Goal: Task Accomplishment & Management: Use online tool/utility

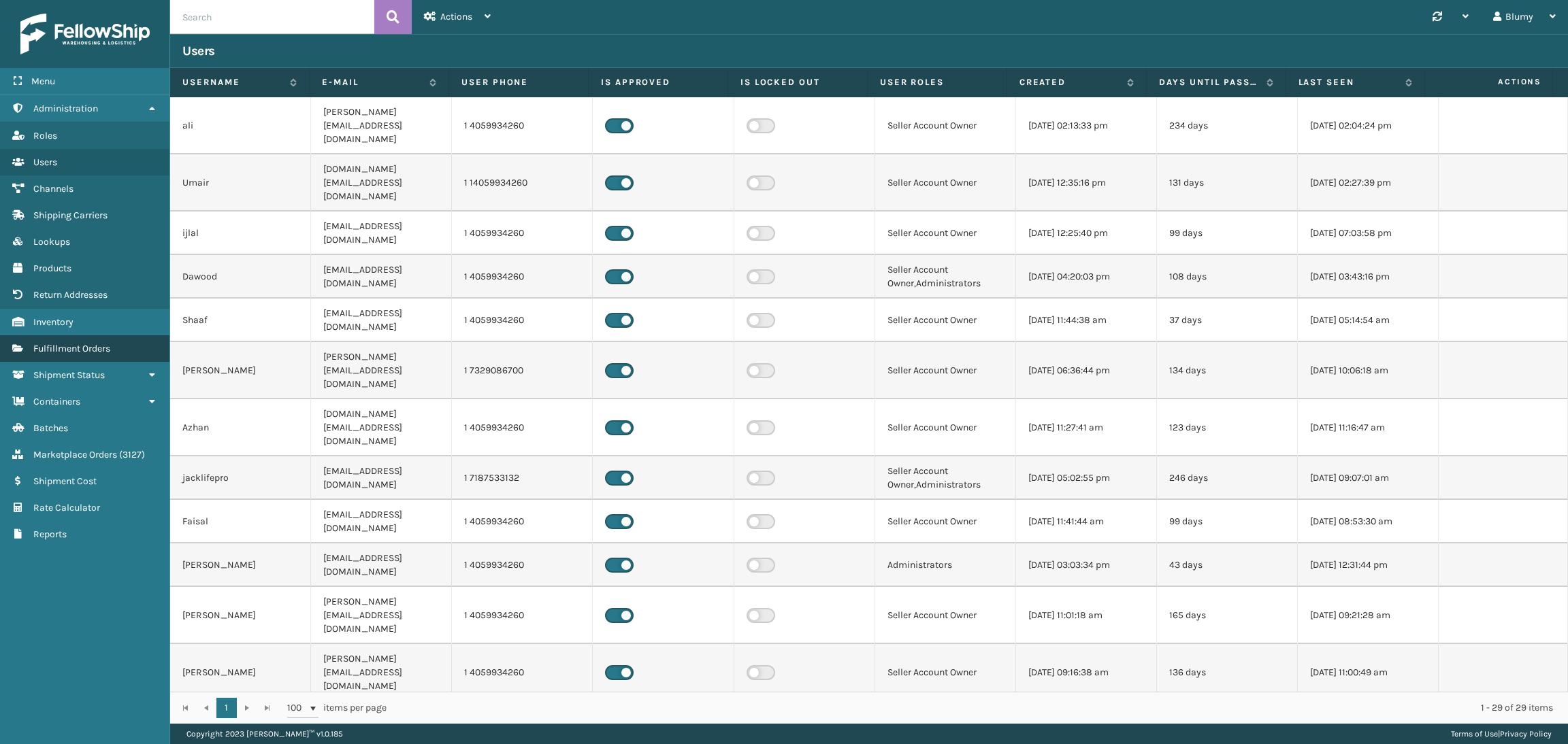
click at [66, 343] on span "Fulfillment Orders" at bounding box center [72, 349] width 77 height 11
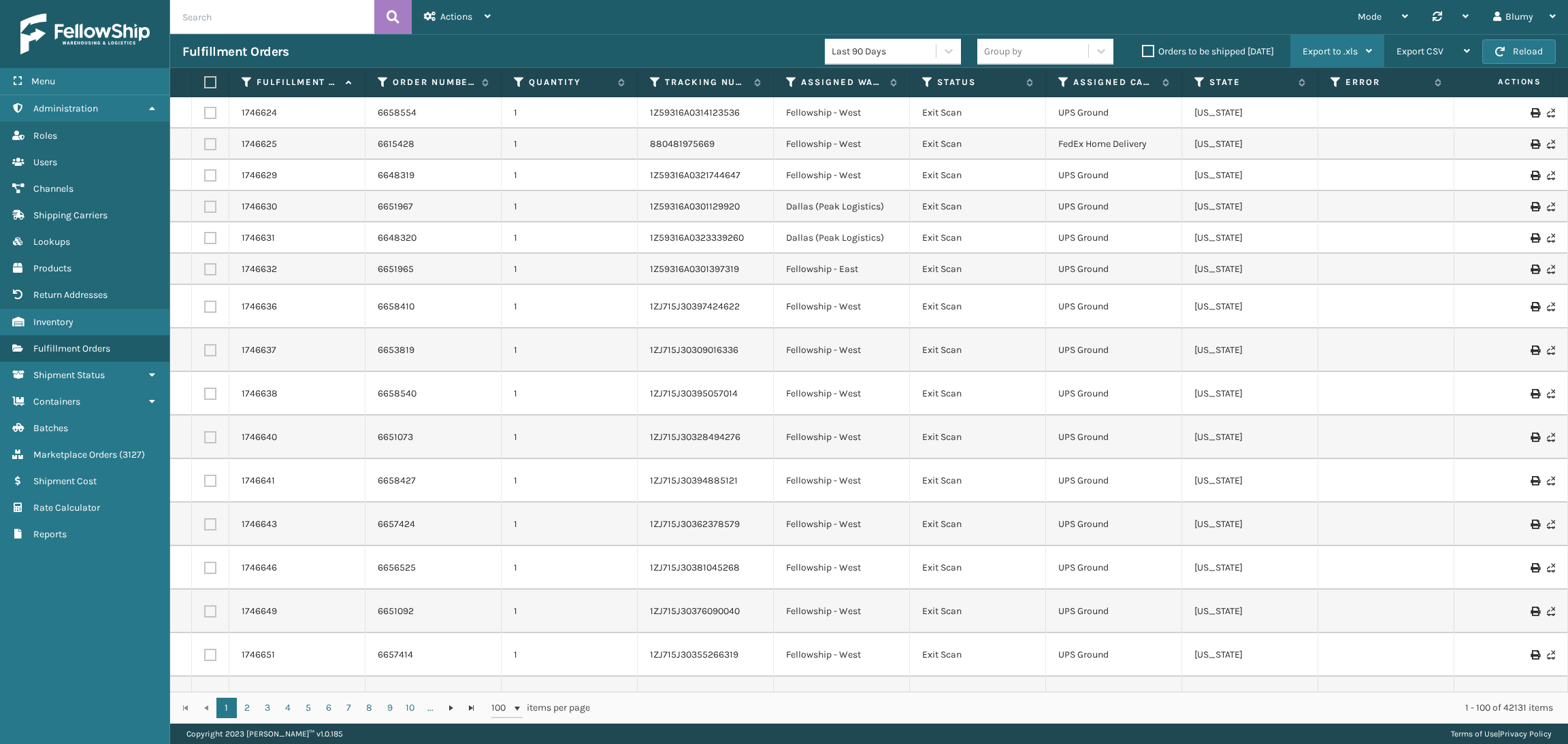
click at [1345, 57] on div "Export to .xls" at bounding box center [1337, 51] width 69 height 34
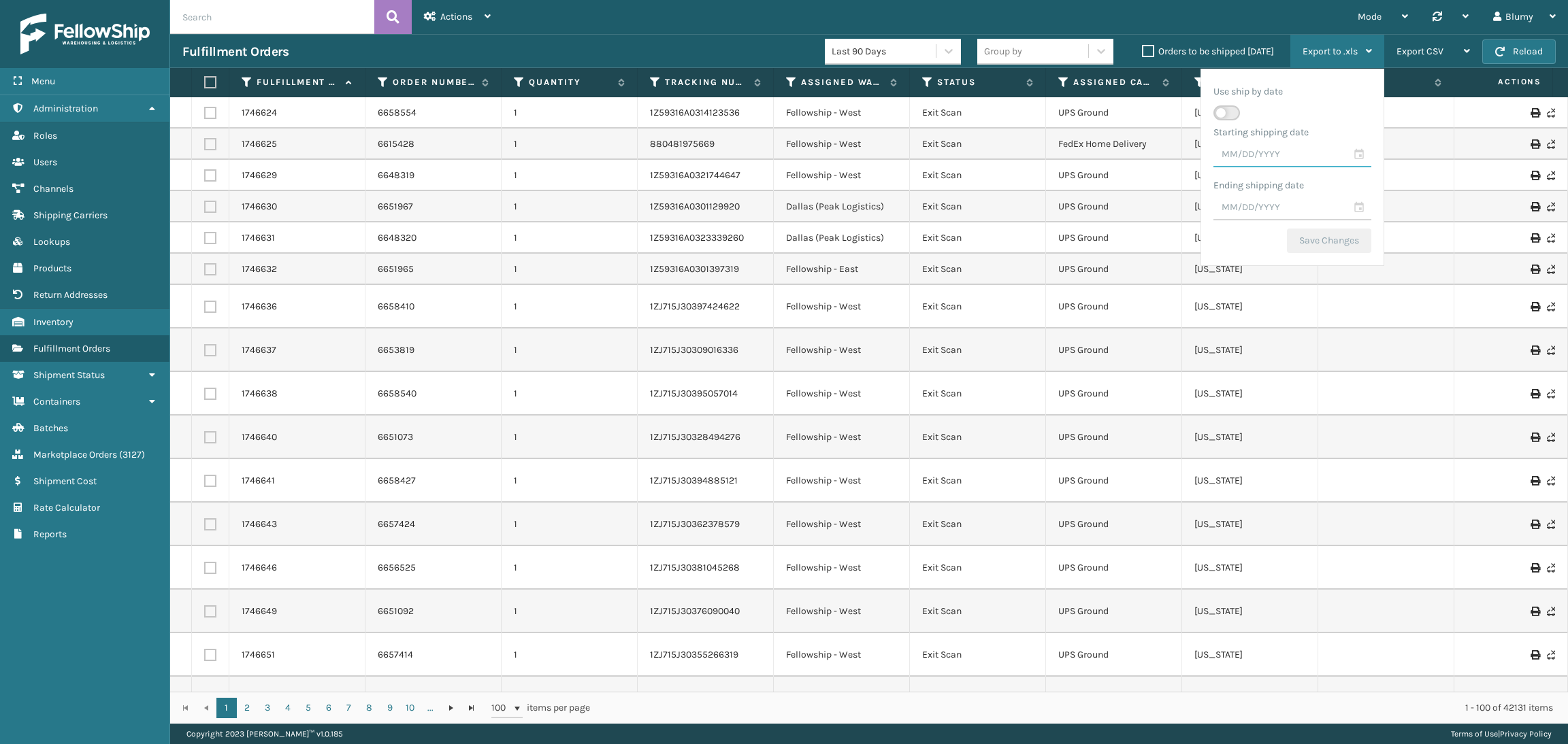
click at [1350, 156] on input "text" at bounding box center [1292, 155] width 158 height 25
click at [1336, 176] on span "Previous Month" at bounding box center [1340, 179] width 14 height 14
click at [1336, 176] on span "Previous Month" at bounding box center [1340, 179] width 14 height 14
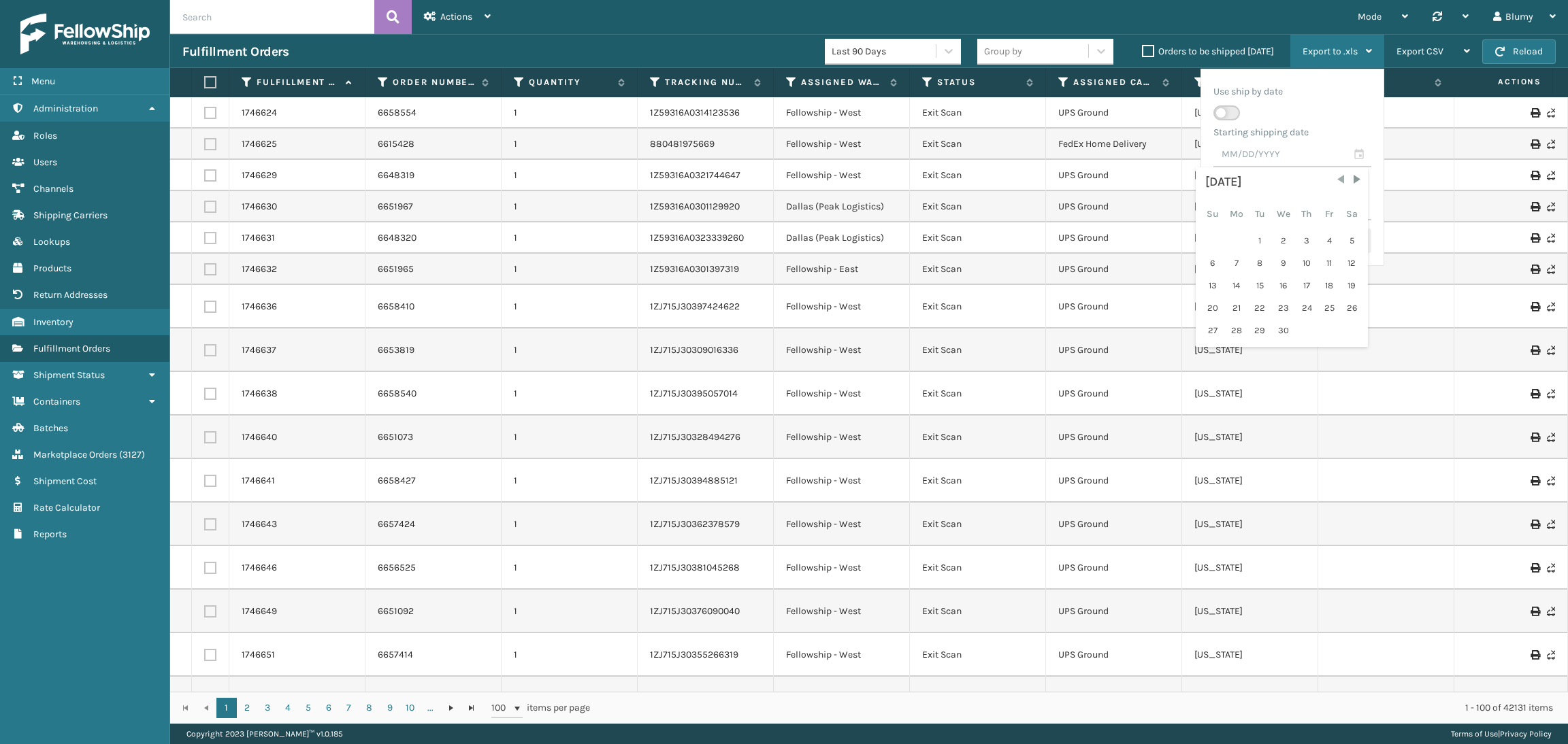
click at [1336, 176] on span "Previous Month" at bounding box center [1340, 179] width 14 height 14
click at [1212, 243] on div "1" at bounding box center [1212, 241] width 21 height 21
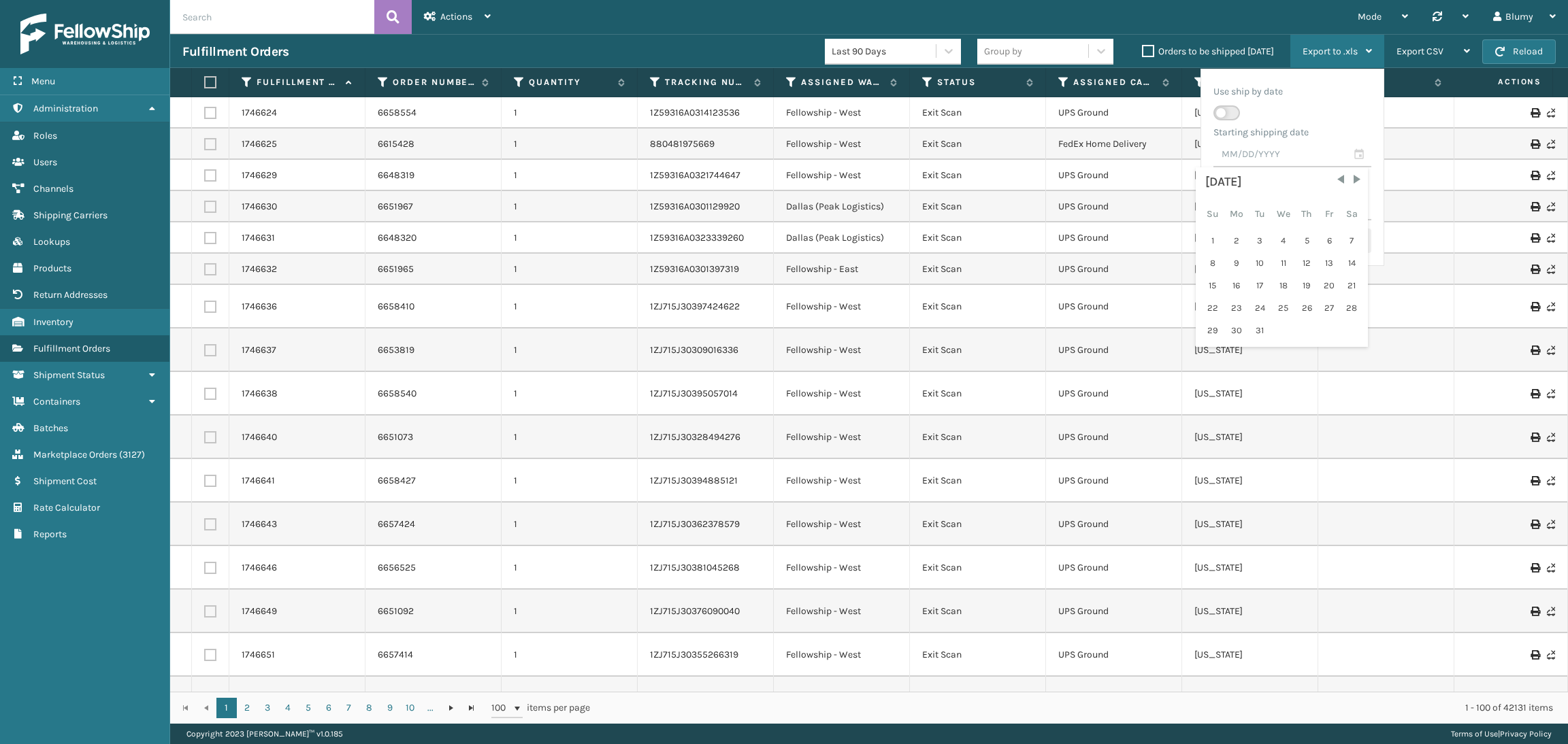
type input "[DATE]"
click at [1354, 204] on input "text" at bounding box center [1292, 209] width 158 height 25
click at [1337, 232] on span "Previous Month" at bounding box center [1340, 232] width 14 height 14
click at [1301, 380] on div "31" at bounding box center [1306, 383] width 21 height 21
type input "[DATE]"
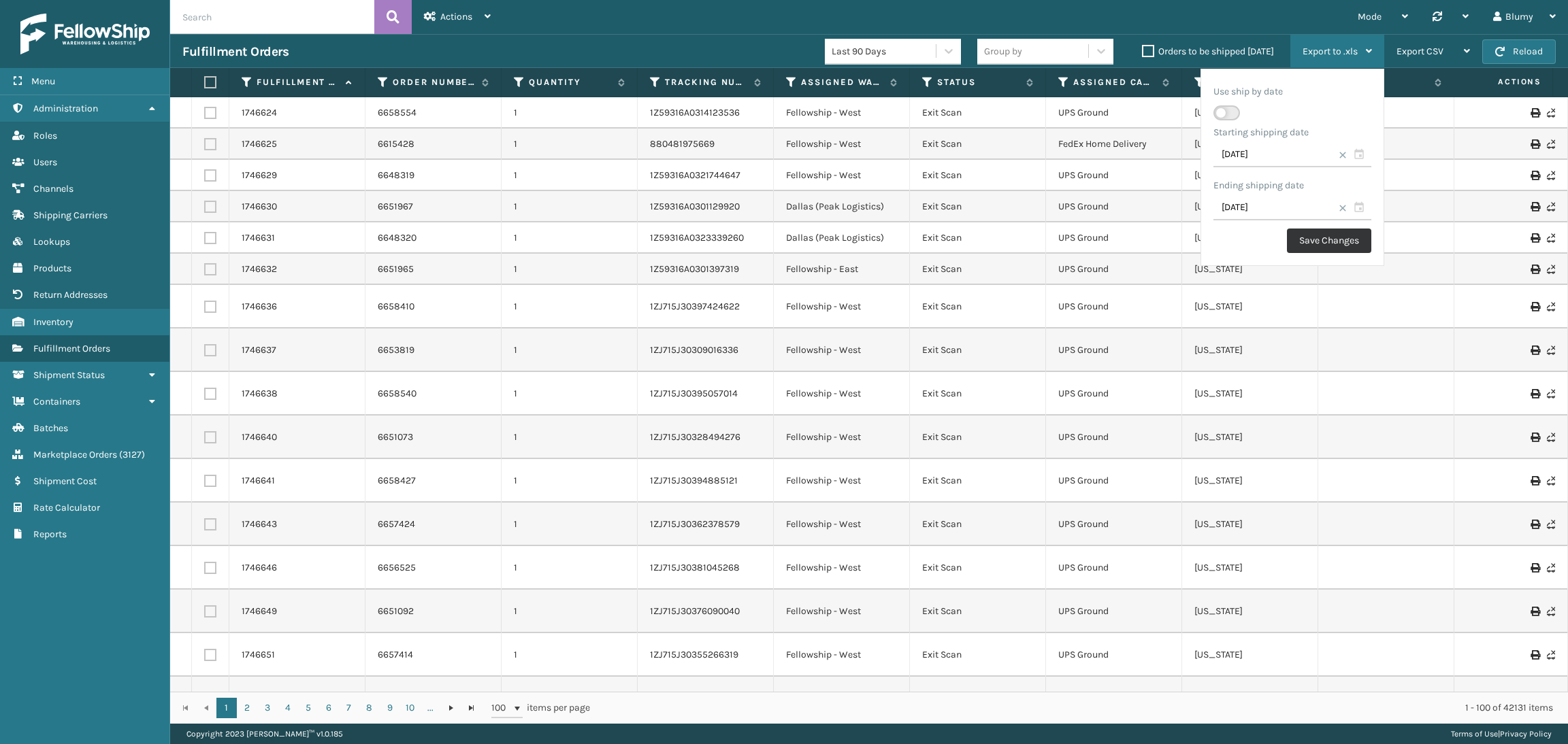
click at [1338, 238] on button "Save Changes" at bounding box center [1329, 241] width 85 height 25
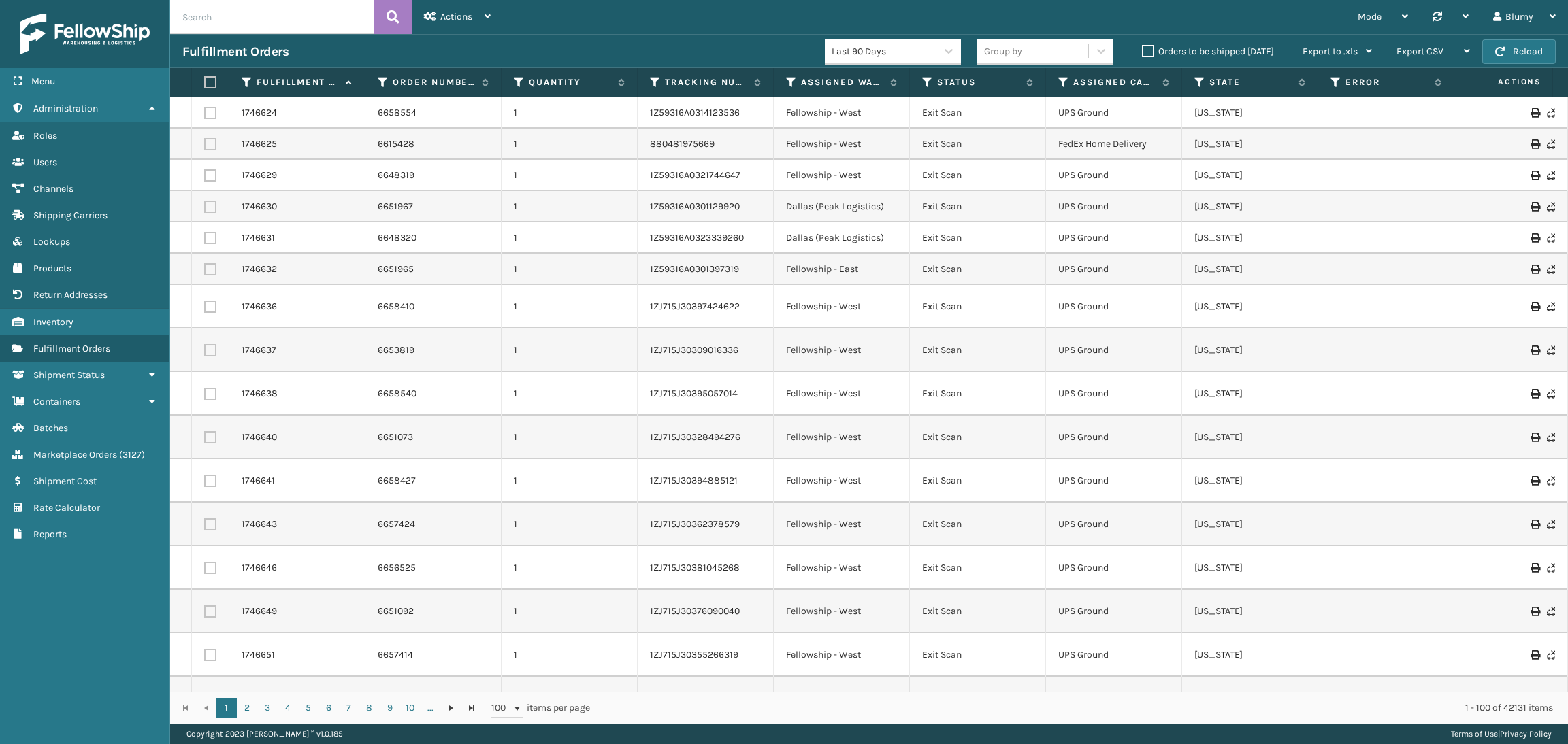
click at [1077, 14] on div "Mode Regular Mode Picking Mode Labeling Mode Palletizing Mode Exit Scan Mode Sy…" at bounding box center [1035, 16] width 1064 height 34
click at [1426, 53] on span "Export CSV" at bounding box center [1419, 52] width 47 height 11
click at [1336, 54] on span "Export to .xls" at bounding box center [1330, 52] width 55 height 11
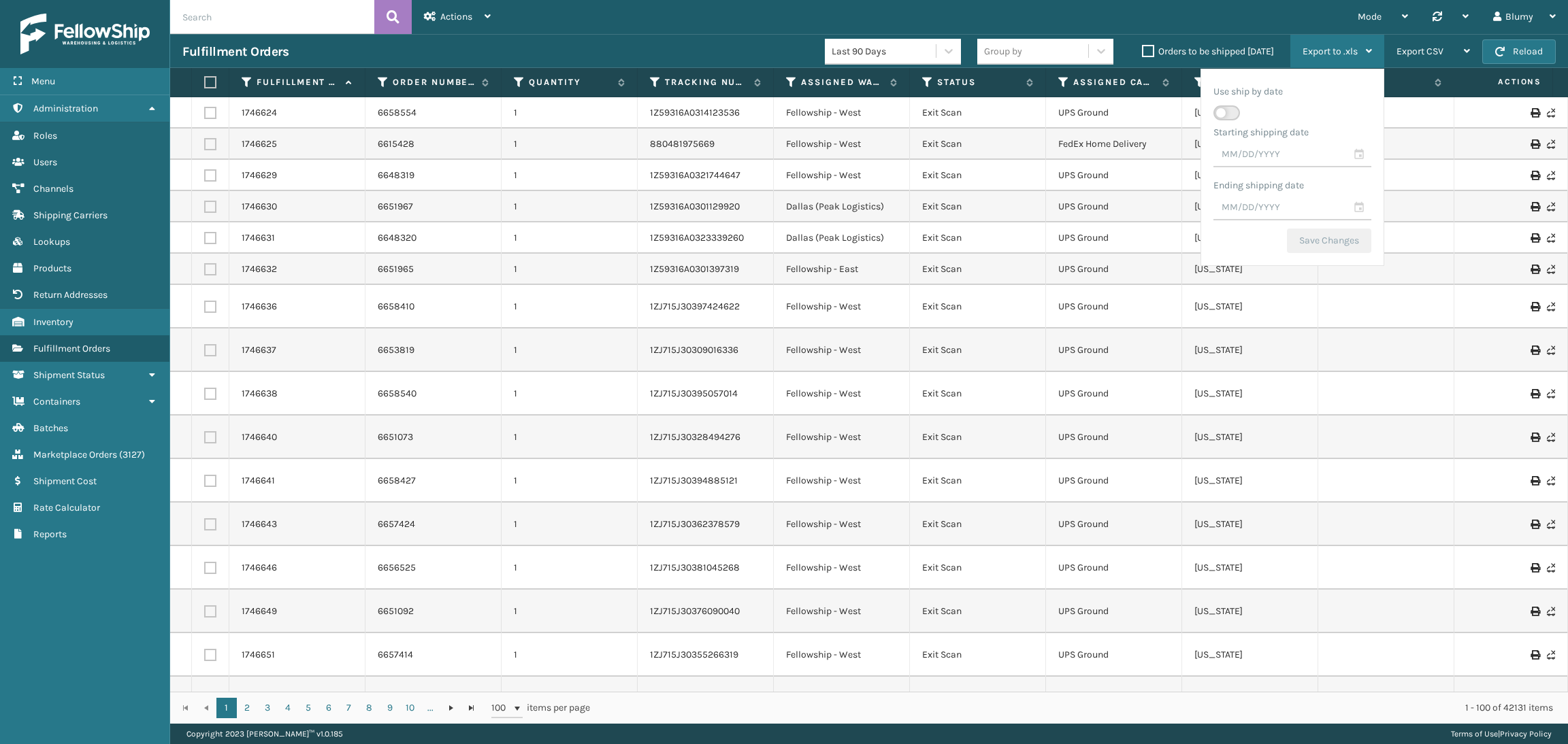
click at [1235, 120] on div "Use ship by date" at bounding box center [1292, 102] width 158 height 41
click at [1235, 114] on label at bounding box center [1226, 113] width 26 height 15
click at [1222, 111] on input "checkbox" at bounding box center [1217, 106] width 9 height 9
click at [1231, 111] on label at bounding box center [1226, 113] width 26 height 15
click at [1222, 111] on input "checkbox" at bounding box center [1217, 106] width 9 height 9
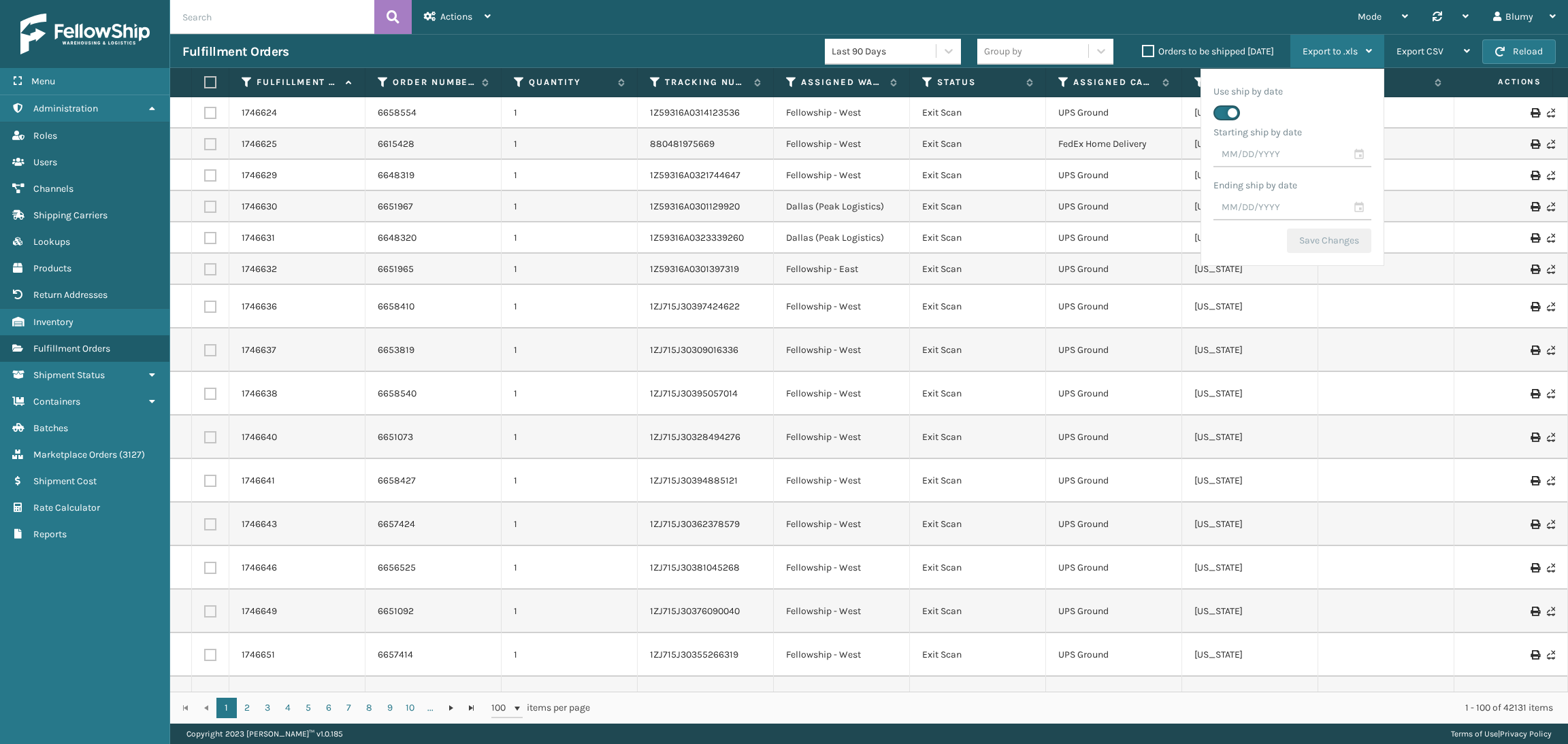
checkbox input "false"
click at [1348, 157] on input "text" at bounding box center [1292, 155] width 158 height 25
click at [1360, 157] on input "text" at bounding box center [1292, 155] width 158 height 25
click at [1334, 175] on span "Previous Month" at bounding box center [1340, 179] width 14 height 14
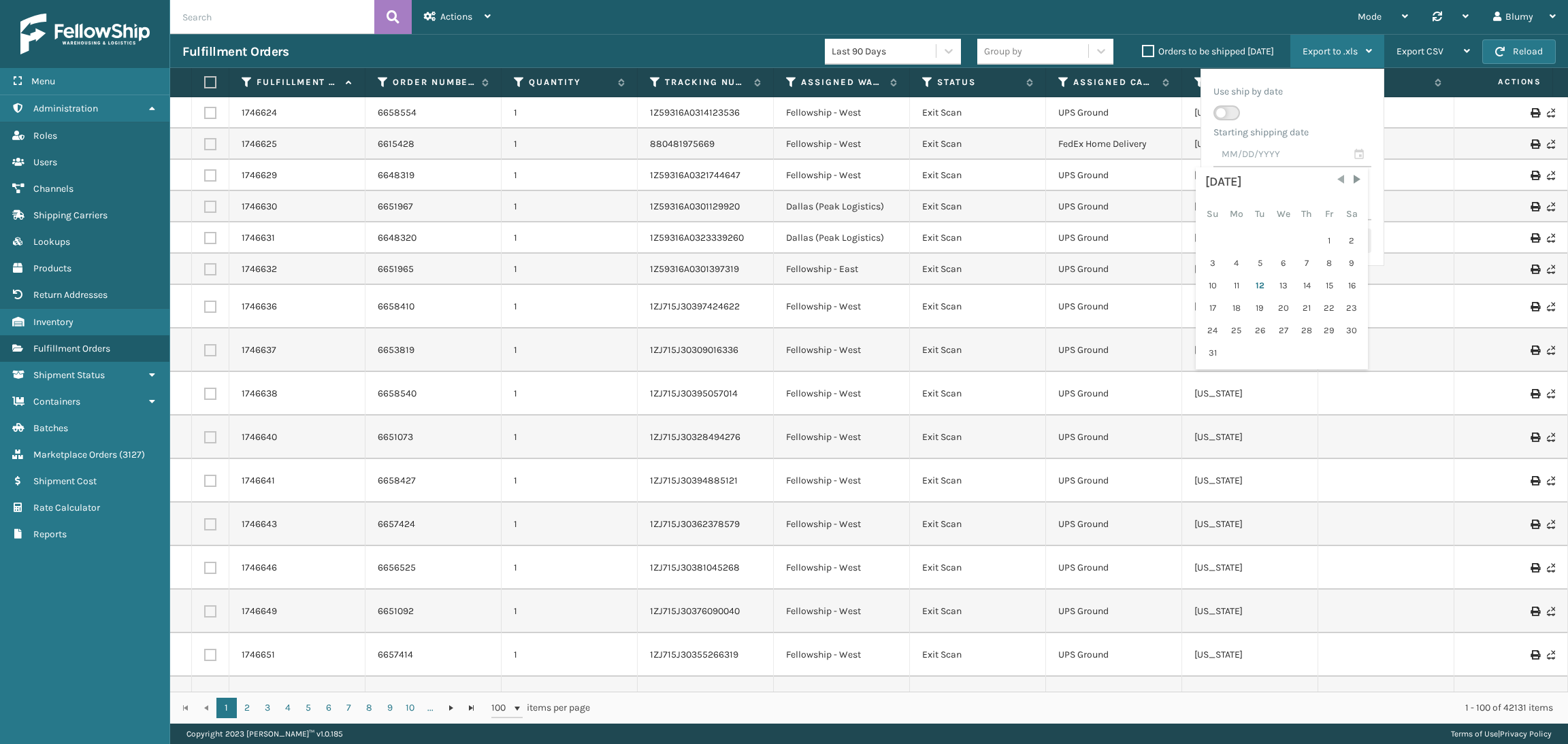
click at [1334, 175] on span "Previous Month" at bounding box center [1340, 179] width 14 height 14
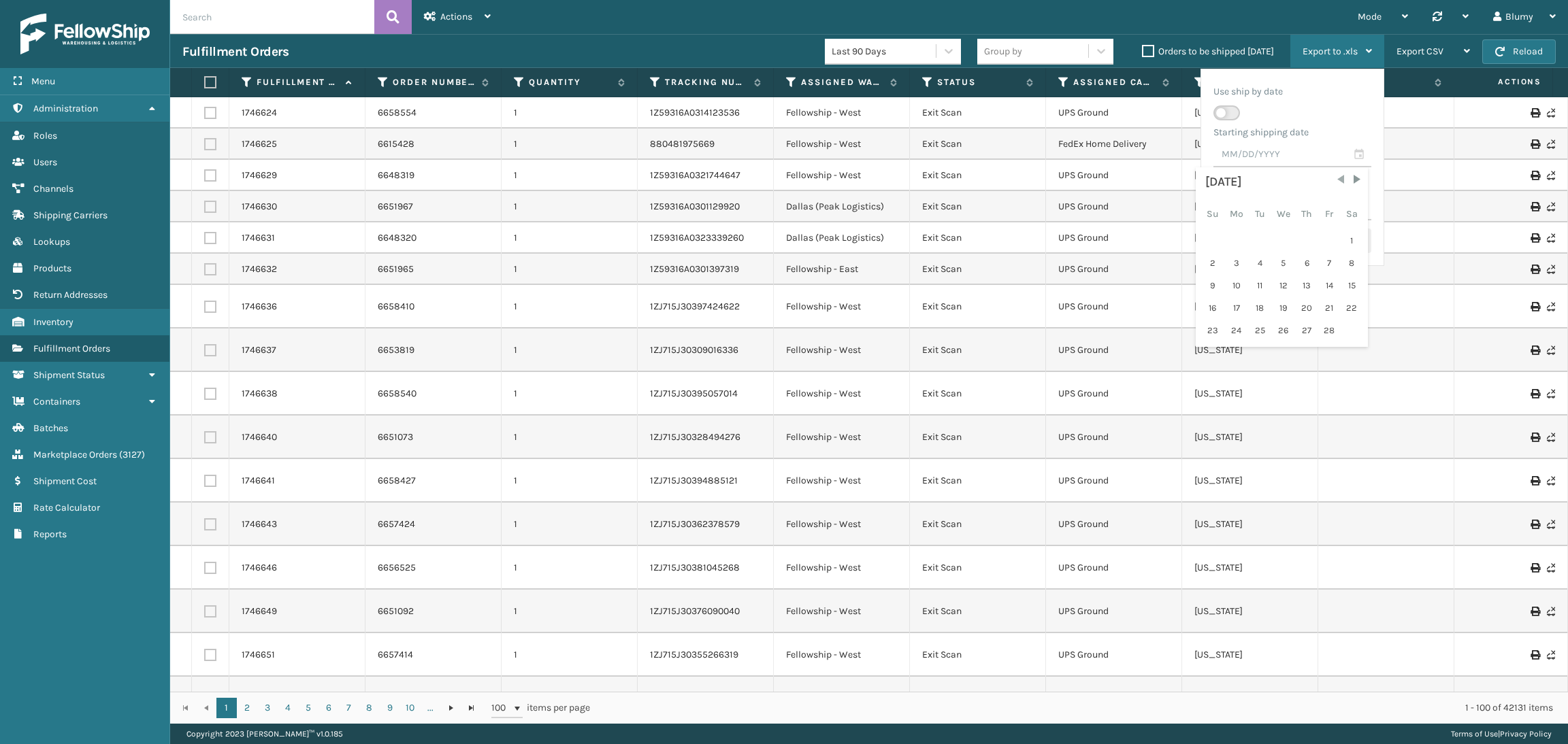
click at [1334, 175] on span "Previous Month" at bounding box center [1340, 179] width 14 height 14
click at [1285, 239] on div "1" at bounding box center [1282, 241] width 22 height 21
type input "[DATE]"
click at [1363, 212] on input "text" at bounding box center [1292, 209] width 158 height 25
click at [1339, 232] on span "Previous Month" at bounding box center [1340, 232] width 14 height 14
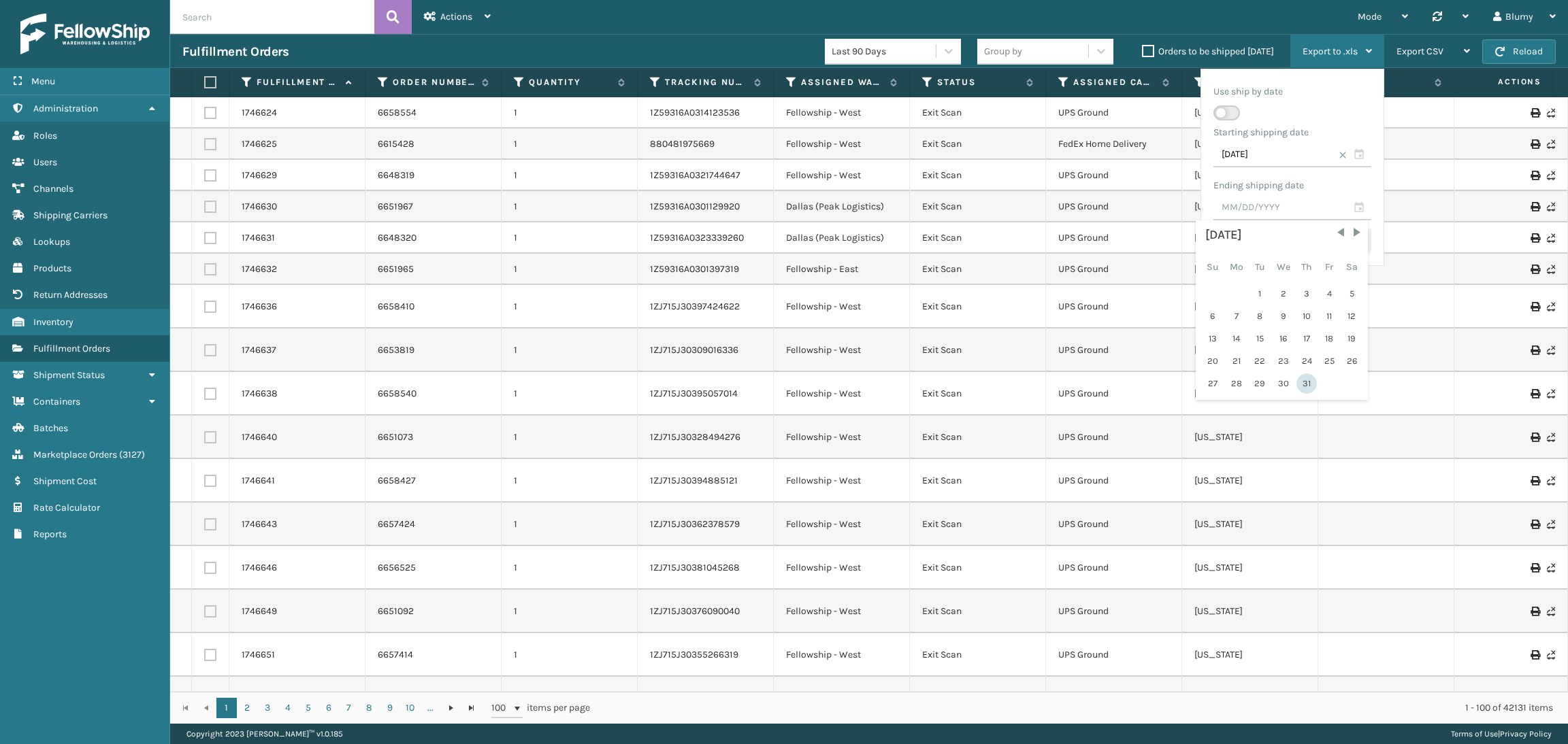
click at [1300, 381] on div "31" at bounding box center [1306, 383] width 21 height 21
type input "[DATE]"
click at [1322, 238] on button "Save Changes" at bounding box center [1329, 241] width 85 height 25
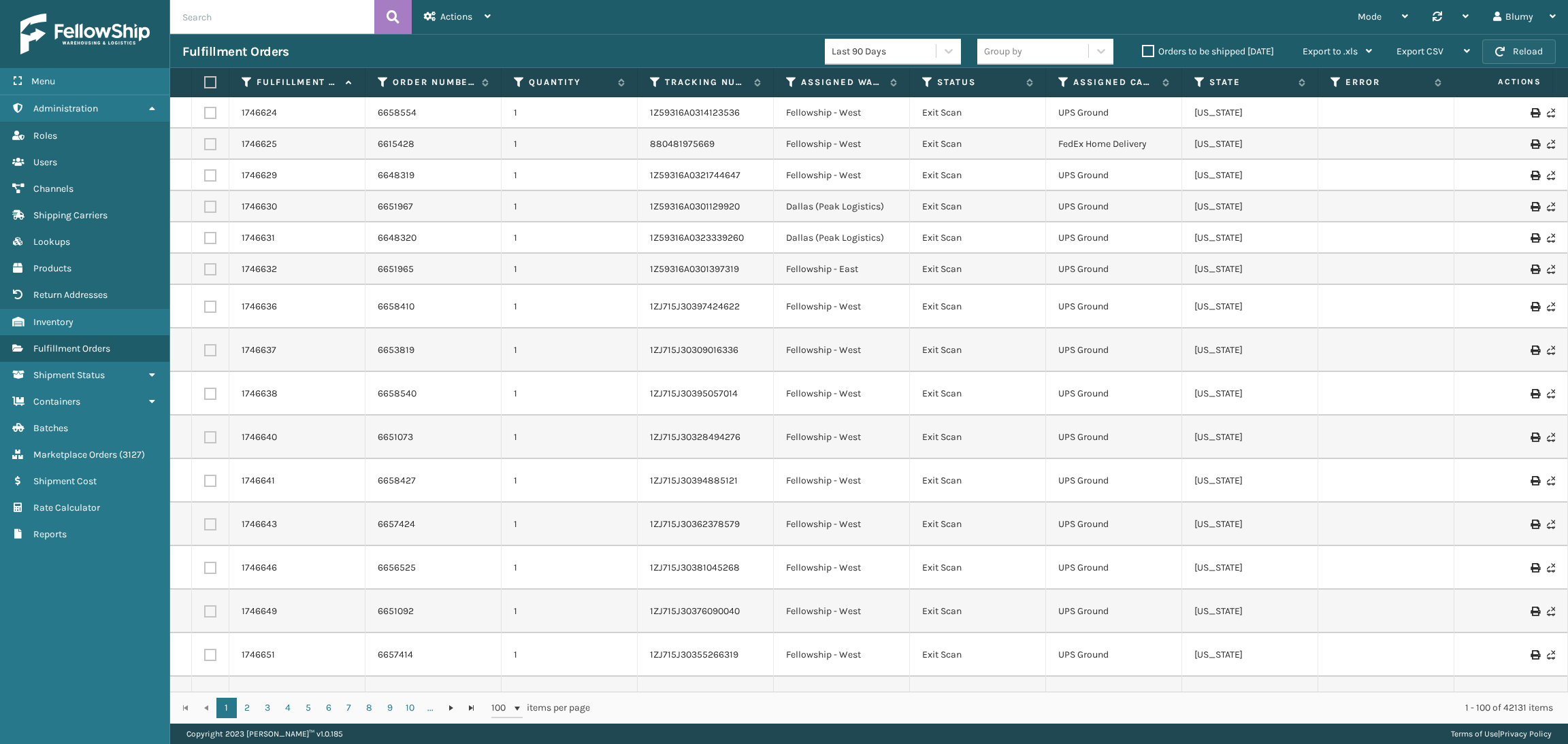
click at [1513, 57] on button "Reload" at bounding box center [1518, 52] width 73 height 25
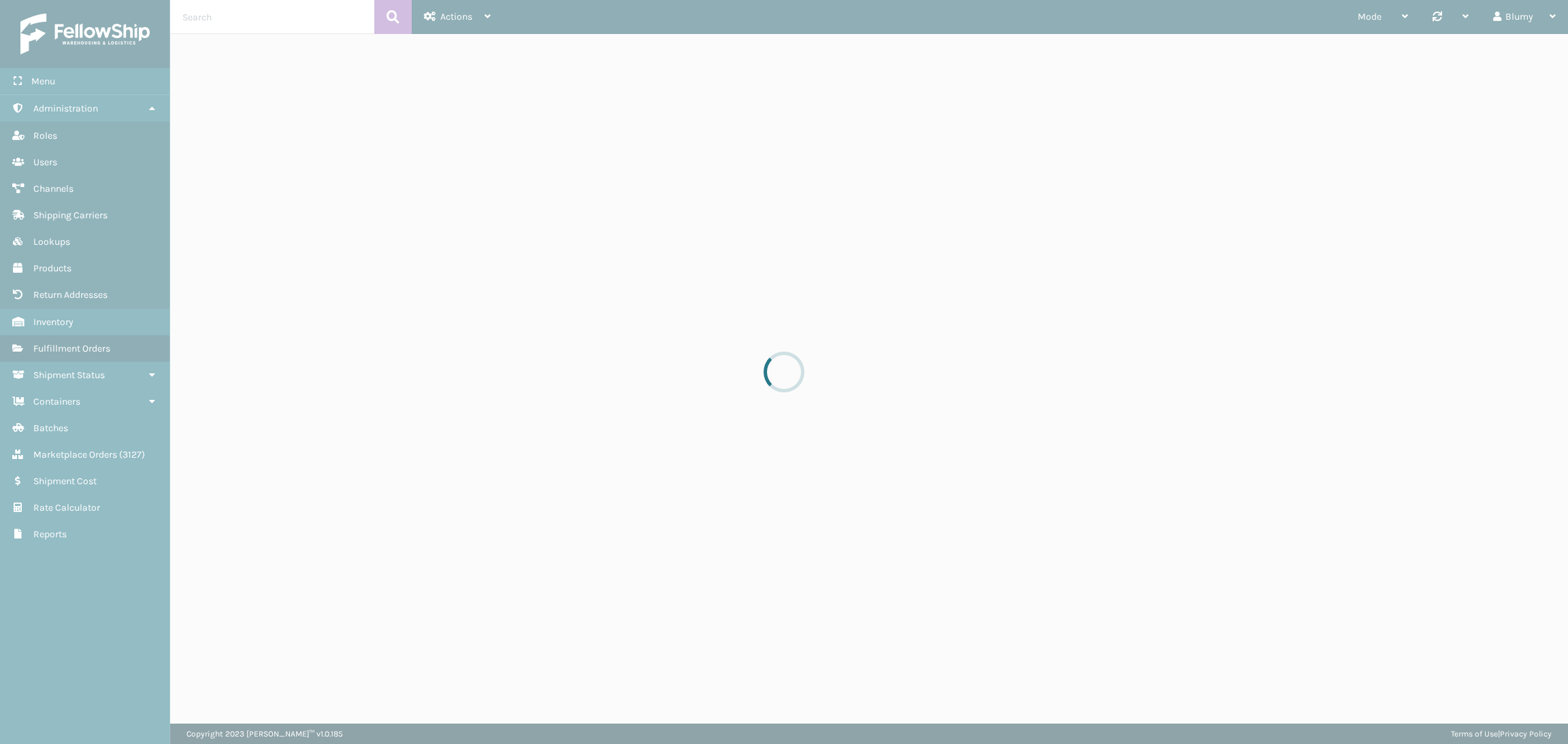
click at [1496, 49] on div at bounding box center [784, 372] width 1568 height 744
drag, startPoint x: 1513, startPoint y: 57, endPoint x: 1496, endPoint y: 49, distance: 18.8
click at [1496, 49] on div at bounding box center [784, 372] width 1568 height 744
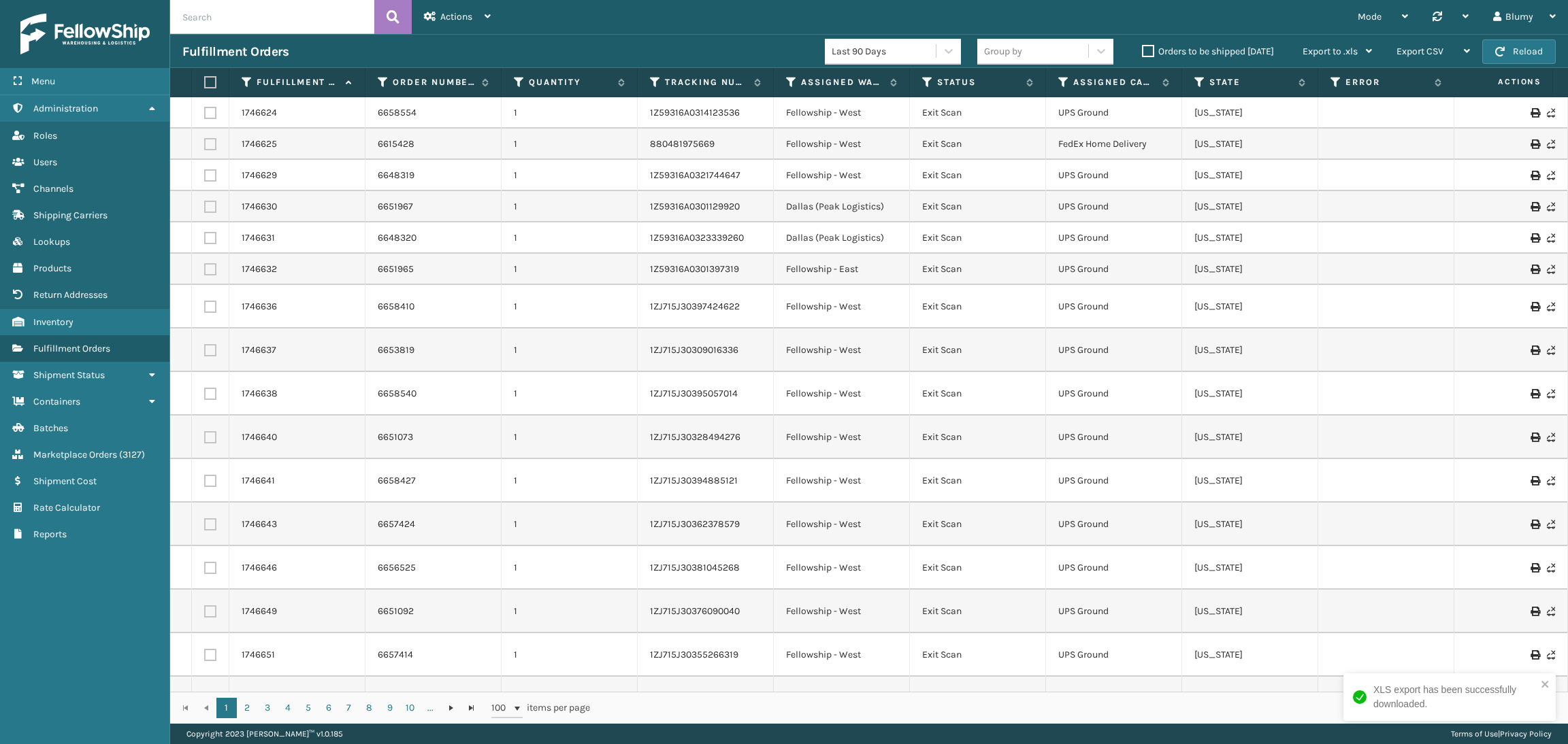
click at [1179, 14] on div "Mode Regular Mode Picking Mode Labeling Mode Palletizing Mode Exit Scan Mode Sy…" at bounding box center [1035, 16] width 1064 height 34
click at [1330, 49] on span "Export to .xls" at bounding box center [1330, 52] width 55 height 11
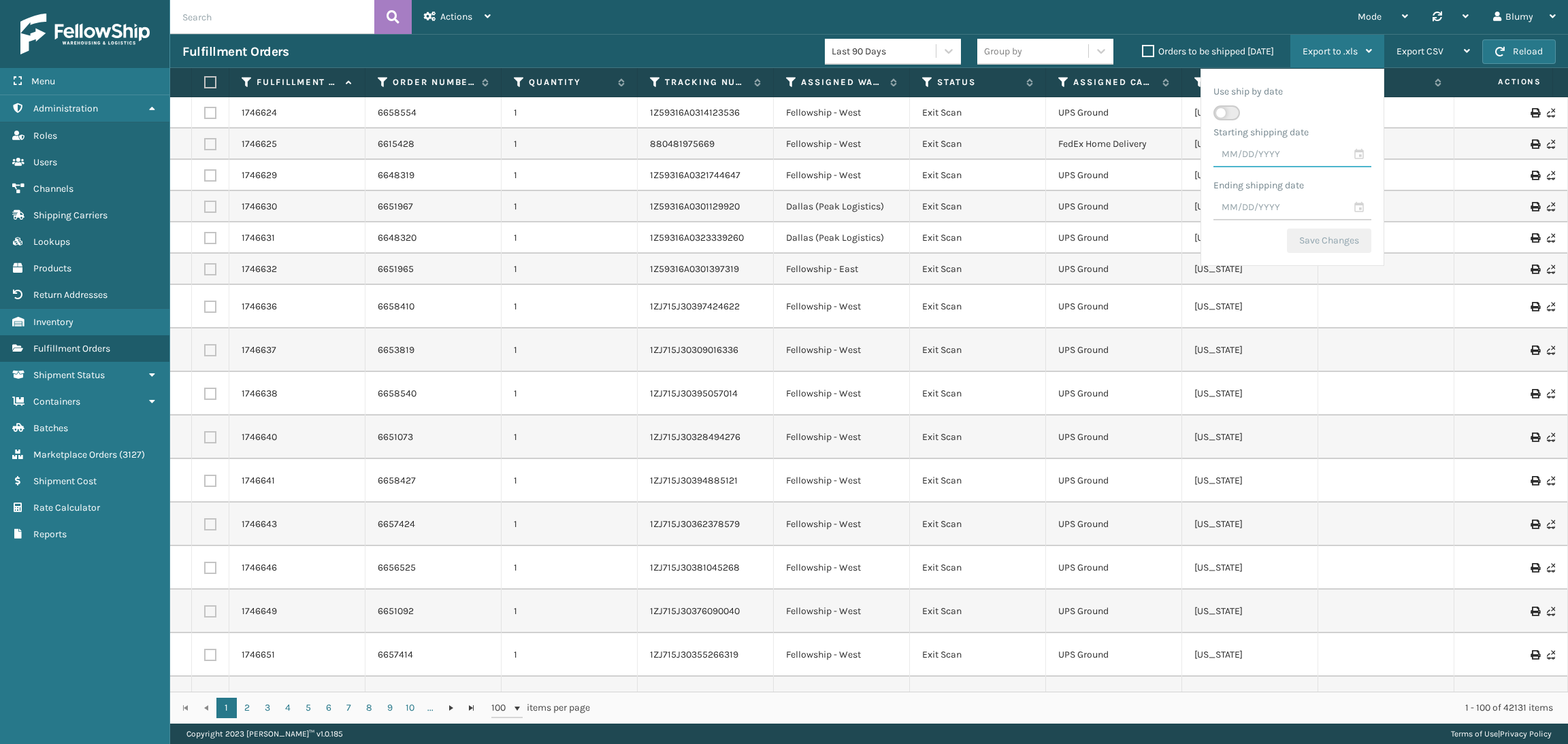
click at [1360, 155] on input "text" at bounding box center [1292, 155] width 158 height 25
click at [1334, 181] on span "Previous Month" at bounding box center [1340, 179] width 14 height 14
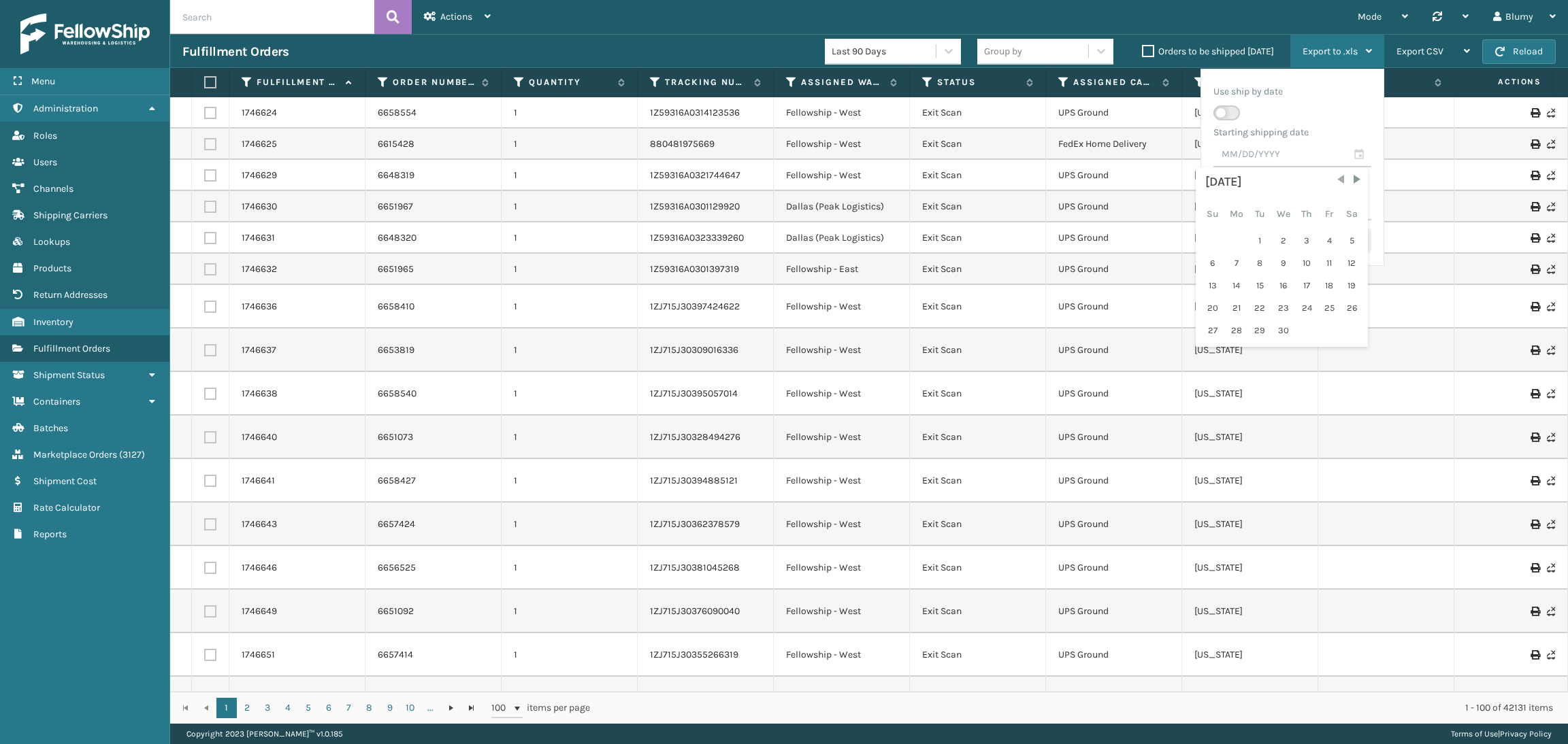
click at [1334, 181] on span "Previous Month" at bounding box center [1340, 179] width 14 height 14
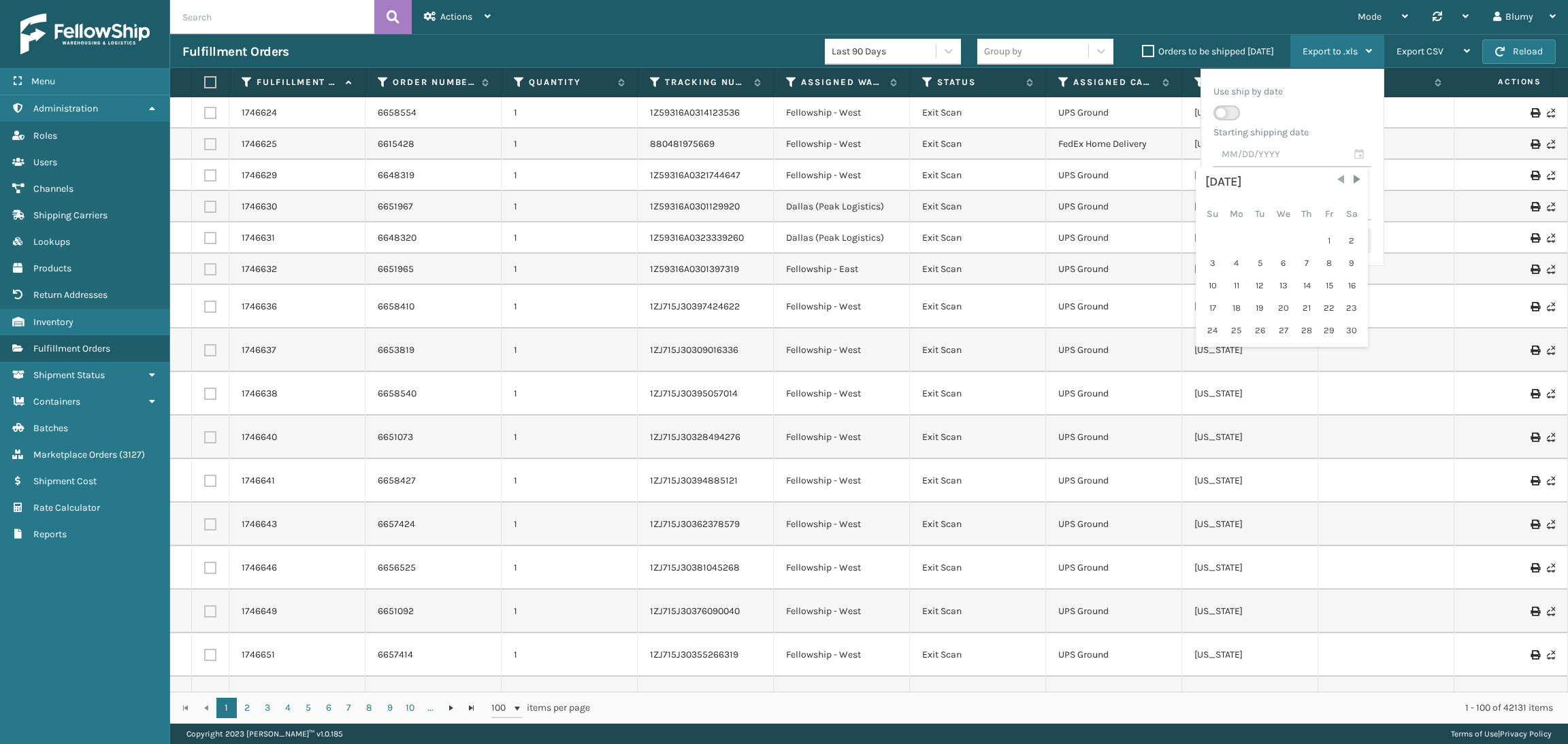
click at [1334, 181] on span "Previous Month" at bounding box center [1340, 179] width 14 height 14
click at [1207, 239] on div "1" at bounding box center [1212, 241] width 21 height 21
type input "[DATE]"
click at [1359, 204] on input "text" at bounding box center [1292, 209] width 158 height 25
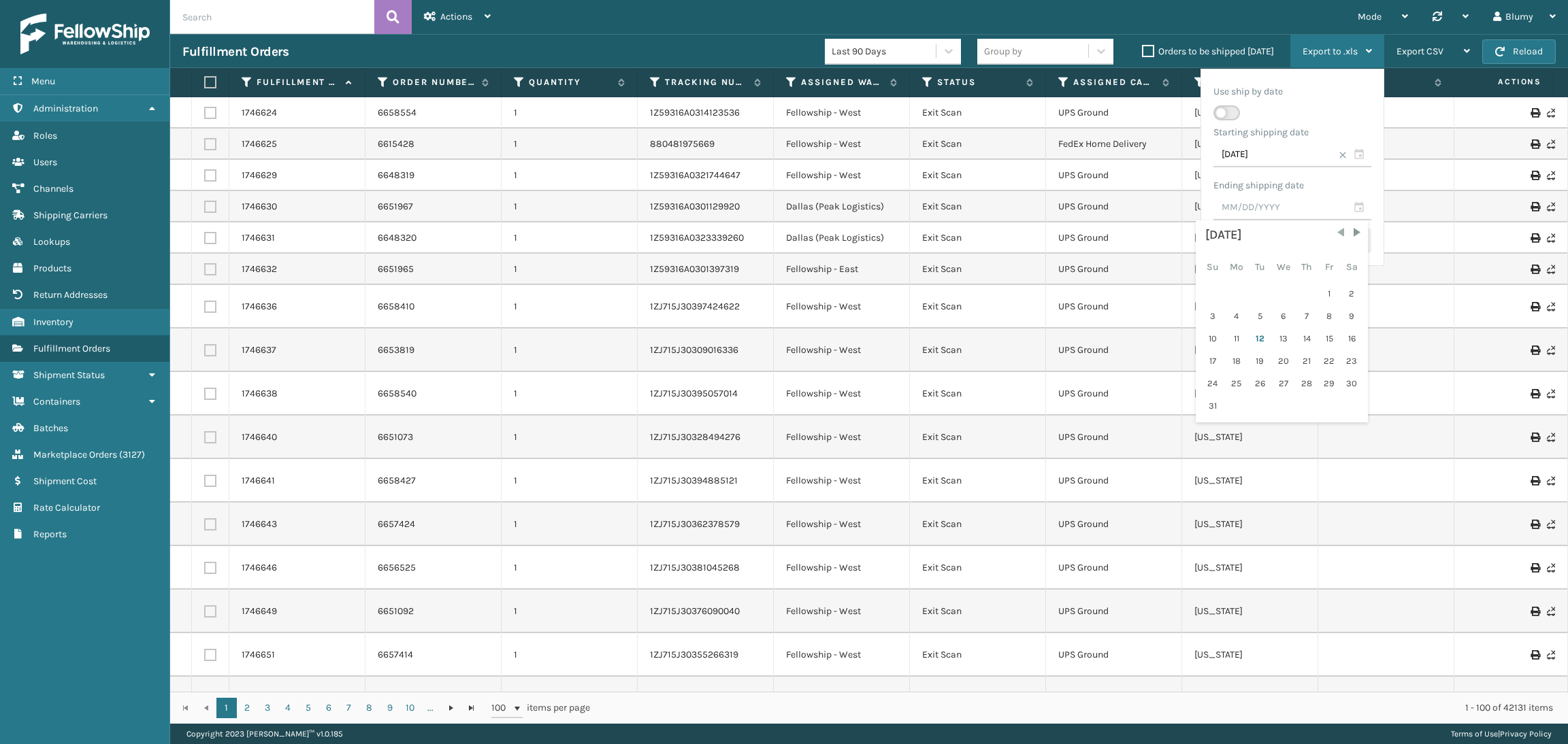
click at [1334, 230] on span "Previous Month" at bounding box center [1340, 232] width 14 height 14
click at [1301, 386] on div "31" at bounding box center [1306, 383] width 21 height 21
type input "[DATE]"
click at [1340, 237] on button "Save Changes" at bounding box center [1329, 241] width 85 height 25
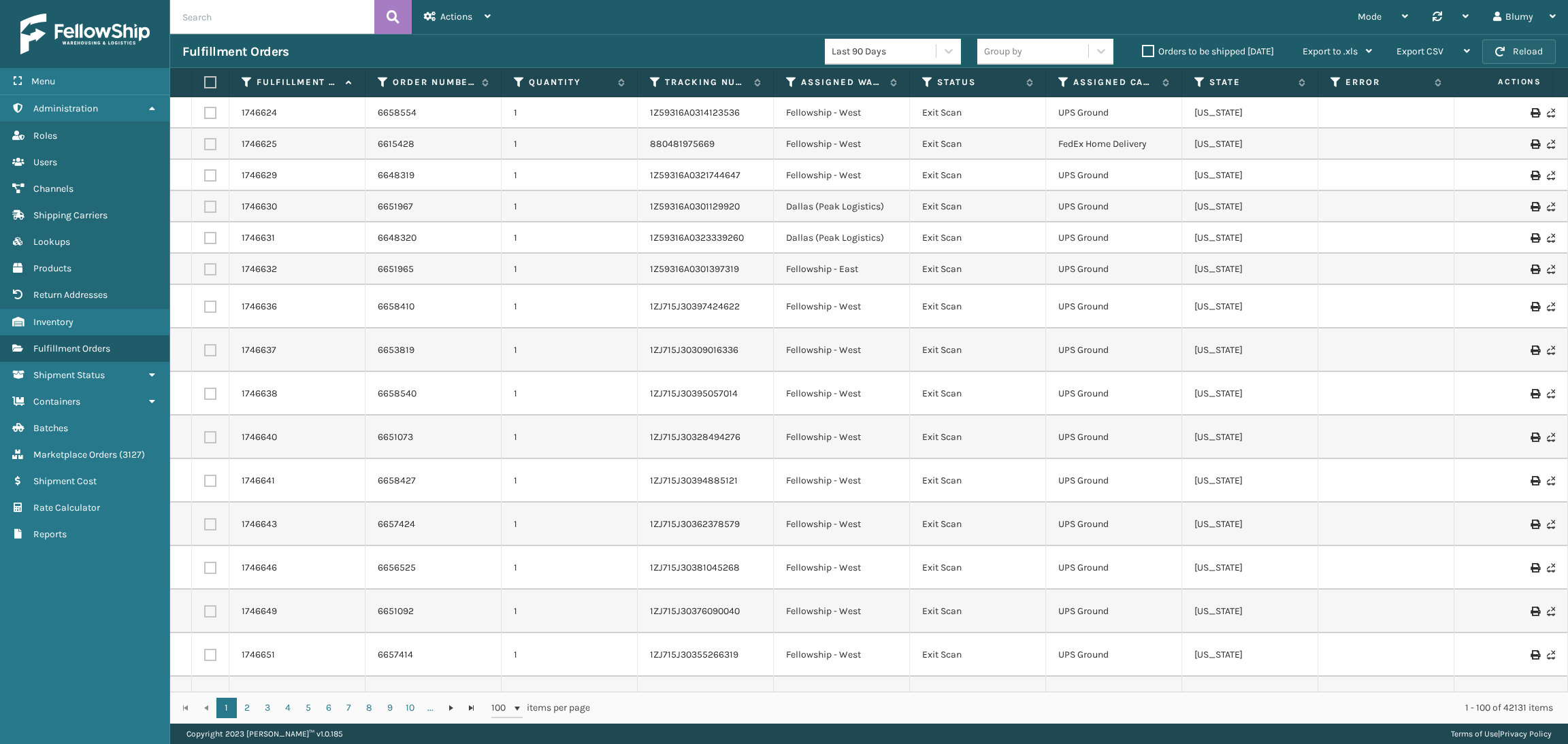
click at [1497, 54] on span "button" at bounding box center [1500, 52] width 10 height 10
click at [1356, 51] on span "Export to .xls" at bounding box center [1330, 52] width 55 height 11
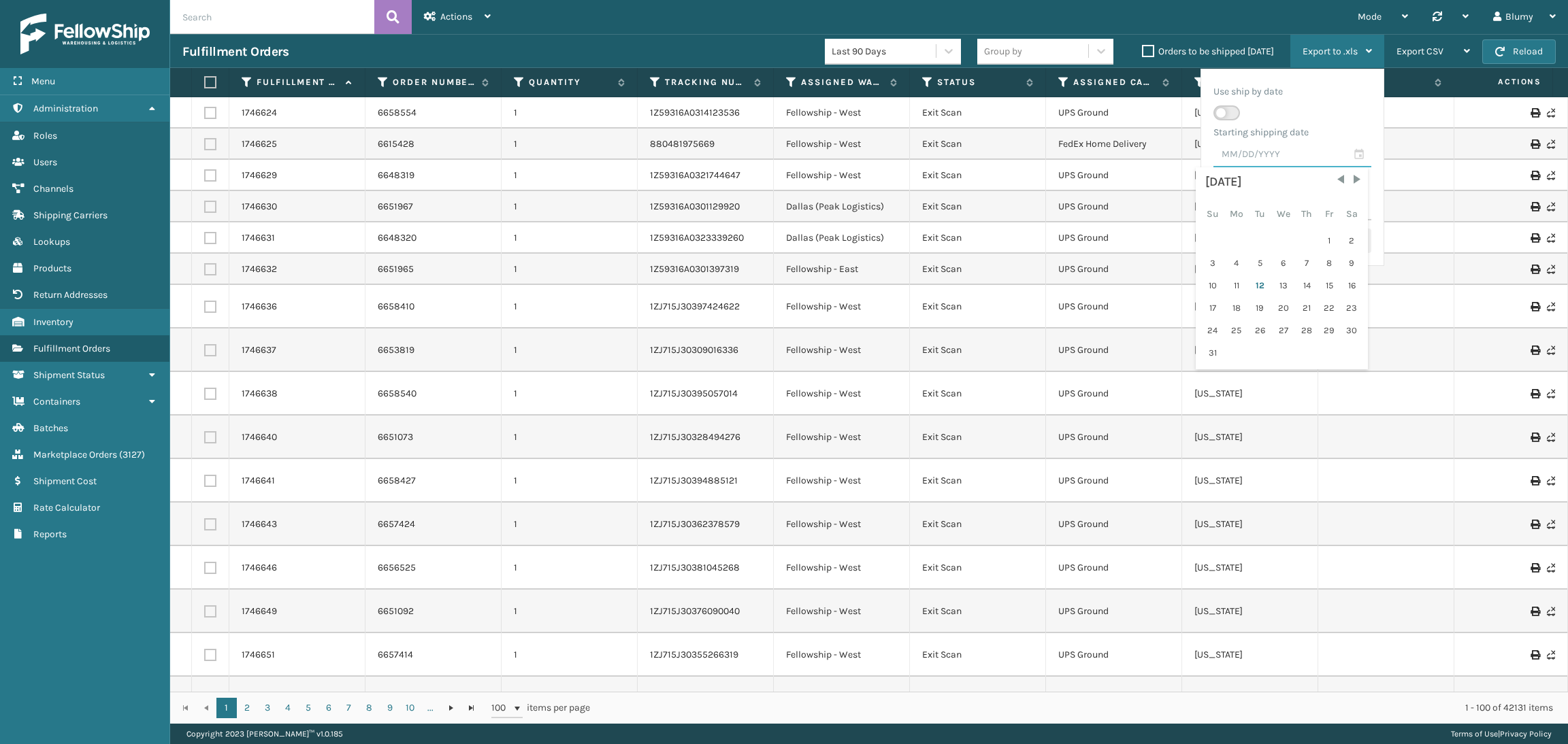
click at [1365, 156] on input "text" at bounding box center [1292, 155] width 158 height 25
click at [1243, 185] on div "[DATE]" at bounding box center [1281, 181] width 153 height 21
click at [1335, 185] on span "Previous Month" at bounding box center [1340, 179] width 14 height 14
click at [1335, 184] on span "Previous Month" at bounding box center [1340, 179] width 14 height 14
click at [1339, 184] on span "Previous Month" at bounding box center [1340, 179] width 14 height 14
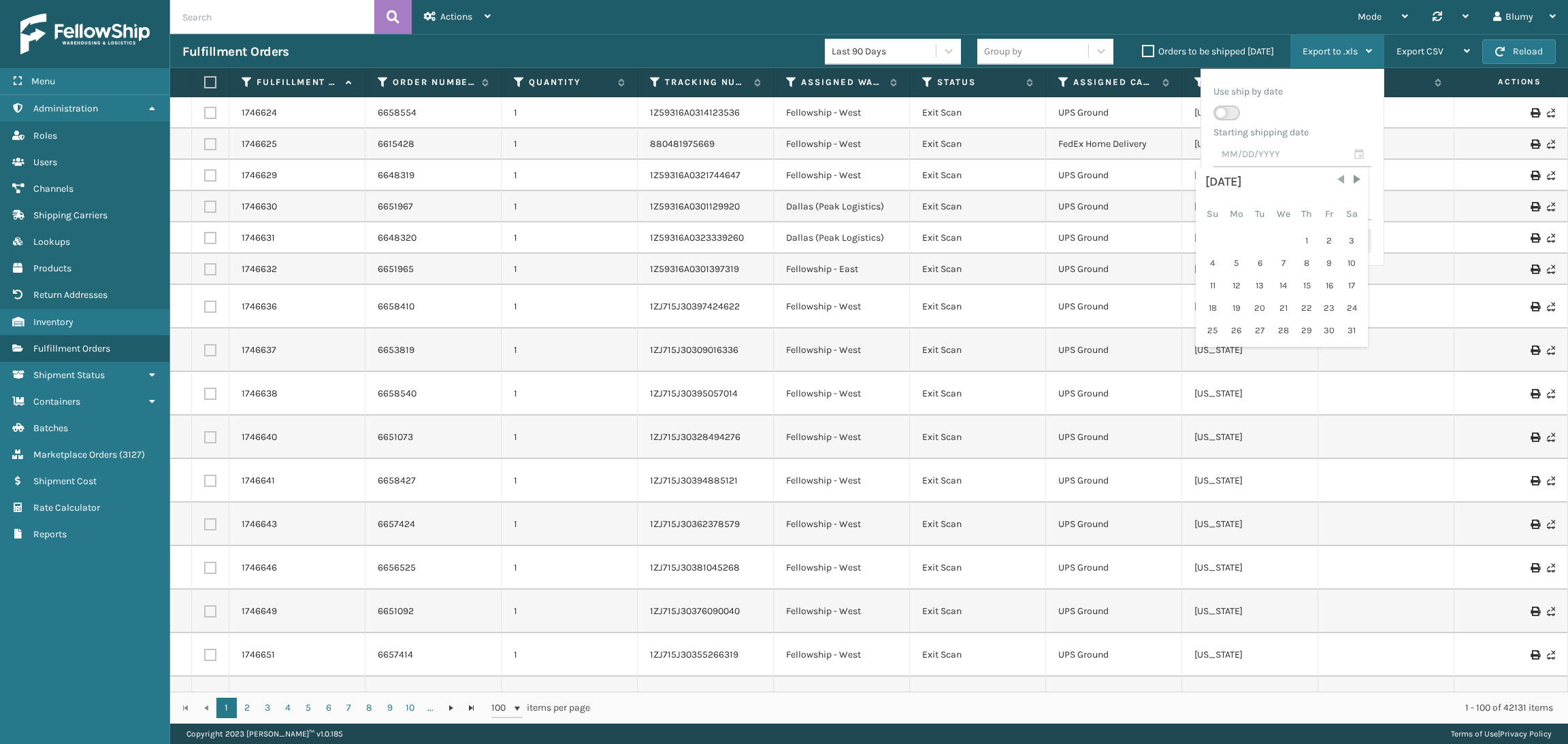
click at [1339, 183] on span "Previous Month" at bounding box center [1340, 179] width 14 height 14
click at [1338, 183] on span "Previous Month" at bounding box center [1340, 179] width 14 height 14
click at [1334, 185] on span "Previous Month" at bounding box center [1340, 179] width 14 height 14
click at [1283, 238] on div "1" at bounding box center [1282, 241] width 22 height 21
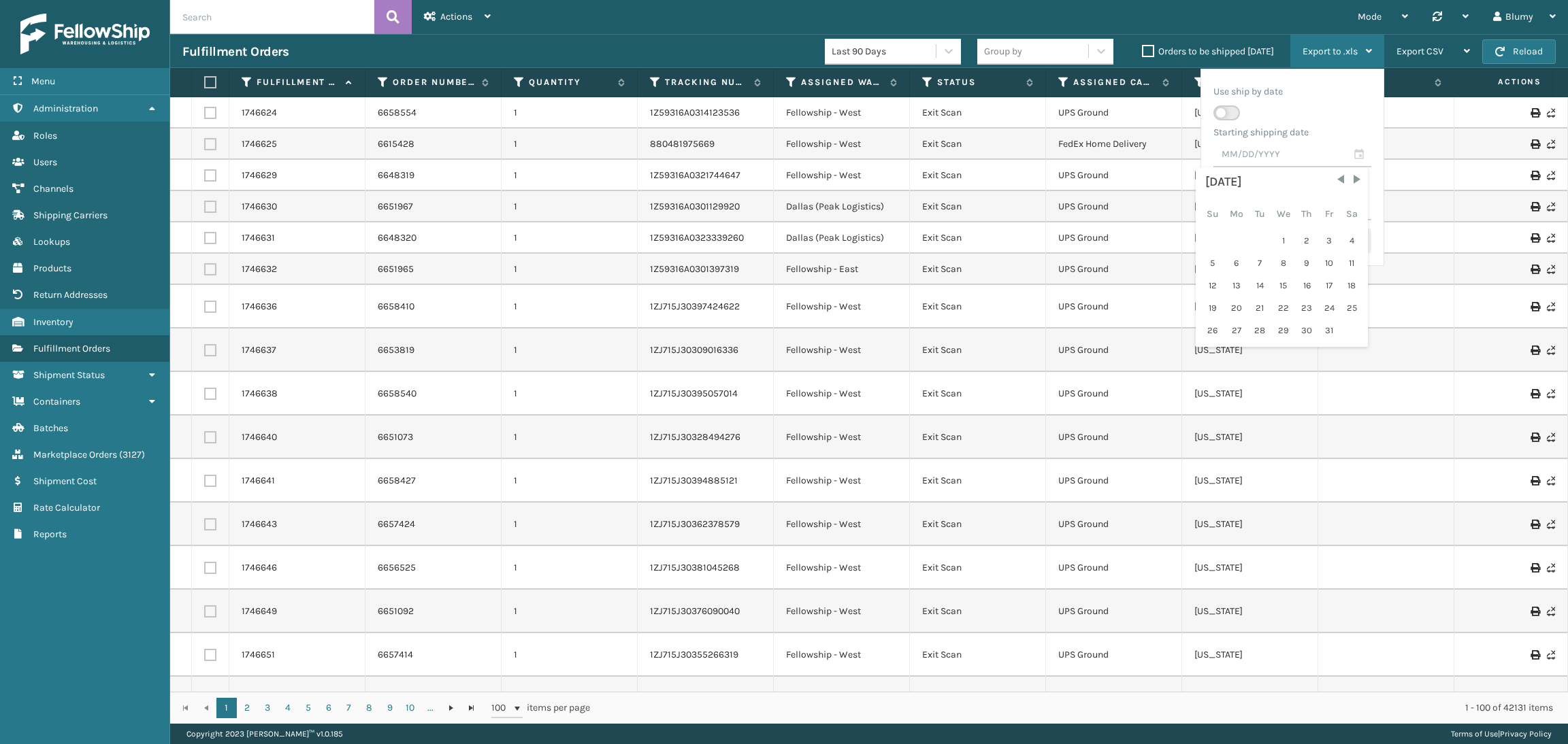
type input "[DATE]"
click at [1345, 200] on input "text" at bounding box center [1292, 209] width 158 height 25
click at [1339, 233] on span "Previous Month" at bounding box center [1340, 232] width 14 height 14
click at [1303, 379] on div "31" at bounding box center [1306, 383] width 21 height 21
type input "[DATE]"
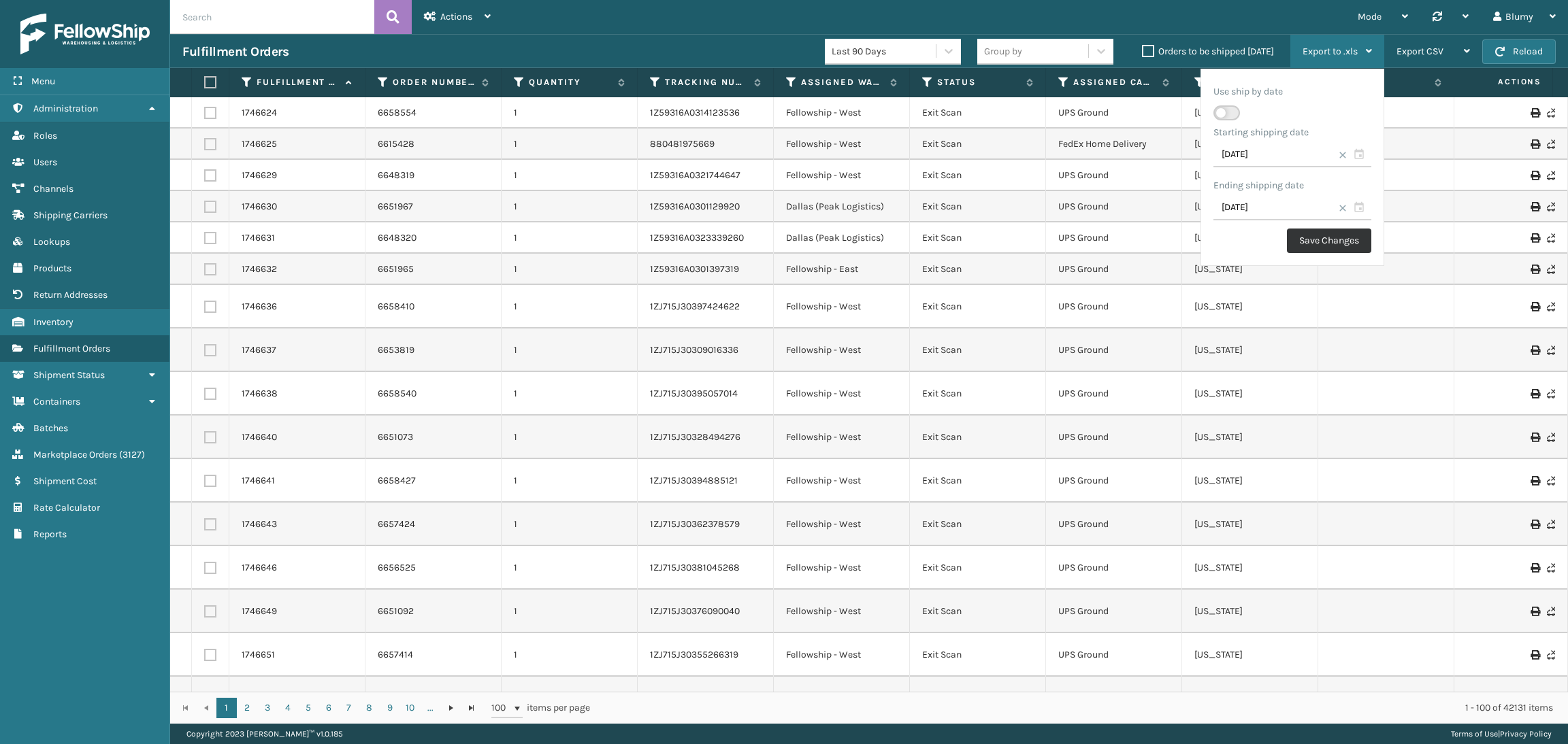
click at [1344, 240] on button "Save Changes" at bounding box center [1329, 241] width 85 height 25
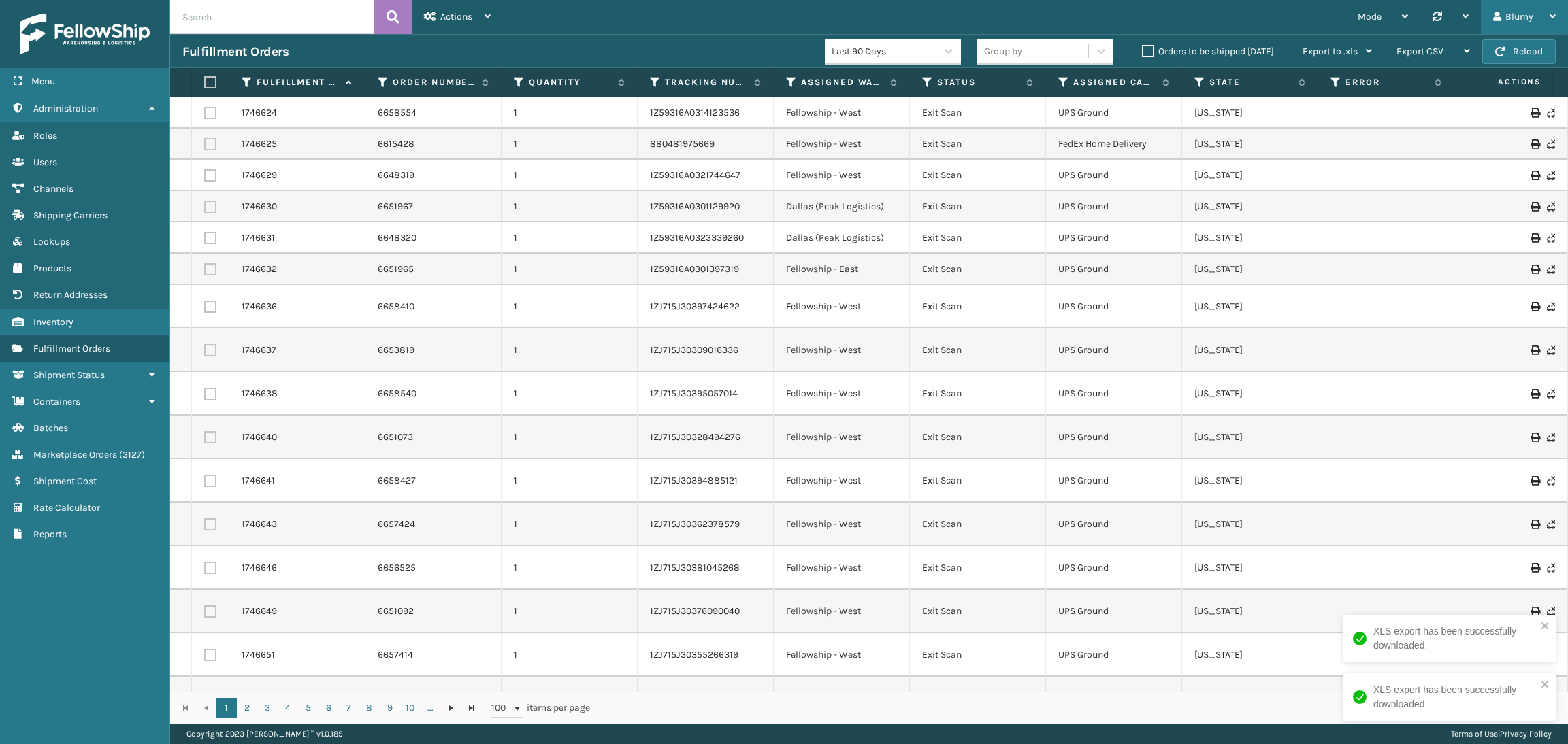
click at [1509, 13] on div "Blumy" at bounding box center [1524, 16] width 62 height 34
click at [1415, 41] on li "Log Out" at bounding box center [1476, 53] width 182 height 37
